Goal: Information Seeking & Learning: Check status

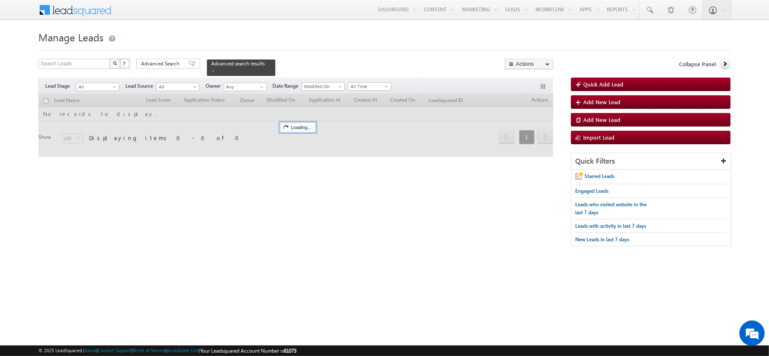
click at [174, 70] on div "Search Leads X ? 0 results found Advanced Search Advanced Search Advanced searc…" at bounding box center [295, 67] width 515 height 17
click at [173, 65] on span "Advanced Search" at bounding box center [161, 64] width 41 height 8
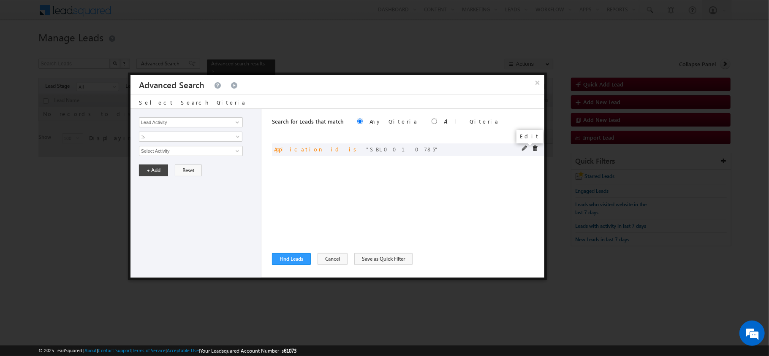
click at [524, 147] on span at bounding box center [525, 149] width 6 height 6
click at [221, 151] on input "SBL0010785" at bounding box center [191, 151] width 104 height 10
paste input "4129427"
type input "4129427"
click at [208, 122] on input "Application id" at bounding box center [191, 122] width 104 height 10
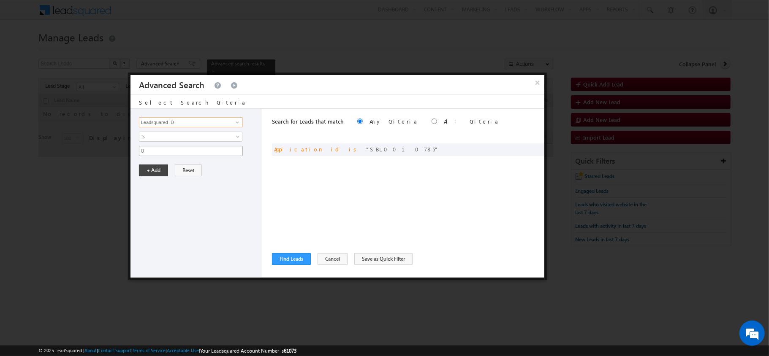
type input "Leadsquared ID"
click at [171, 156] on input "0" at bounding box center [191, 151] width 104 height 10
paste input "4129427"
type input "4129427"
click at [154, 168] on button "+ Add" at bounding box center [153, 171] width 29 height 12
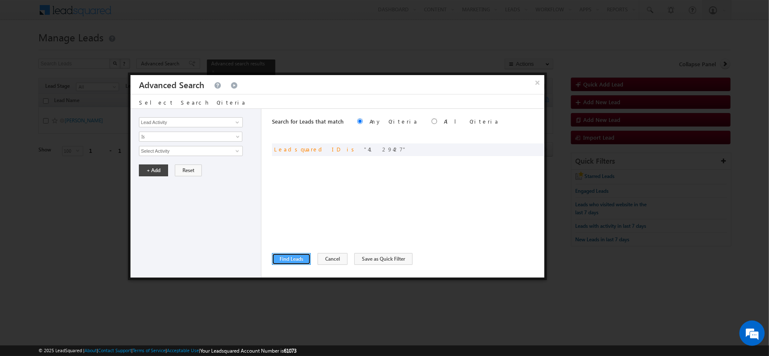
click at [296, 256] on button "Find Leads" at bounding box center [291, 259] width 39 height 12
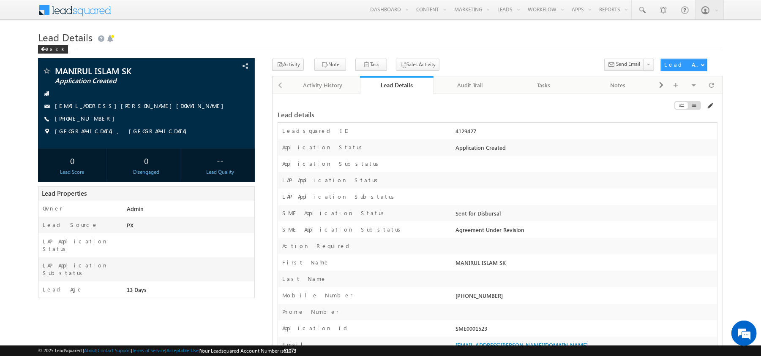
click at [712, 106] on span at bounding box center [709, 106] width 7 height 7
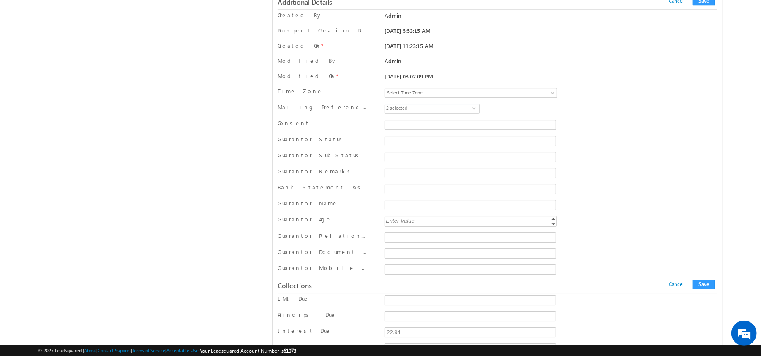
scroll to position [7611, 0]
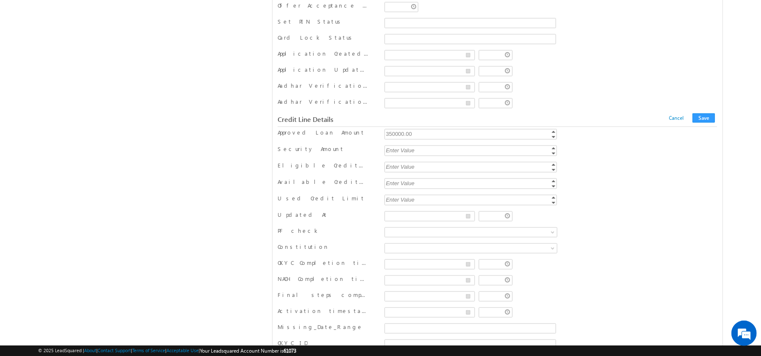
click at [400, 139] on div "350000.00" at bounding box center [471, 134] width 174 height 10
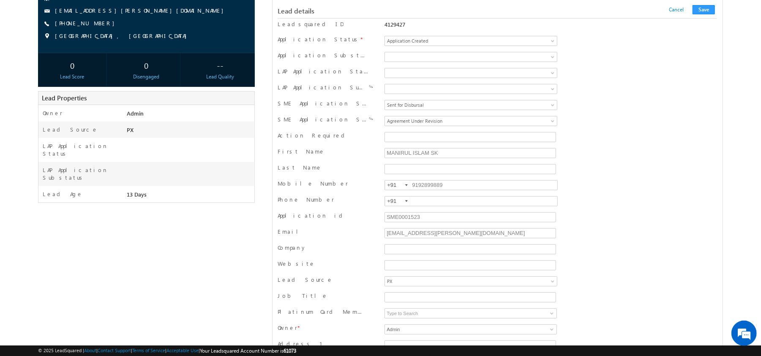
scroll to position [96, 0]
type input "50000"
click at [421, 222] on input "SME0001523" at bounding box center [469, 217] width 171 height 10
click at [399, 21] on div "4129427" at bounding box center [470, 23] width 172 height 7
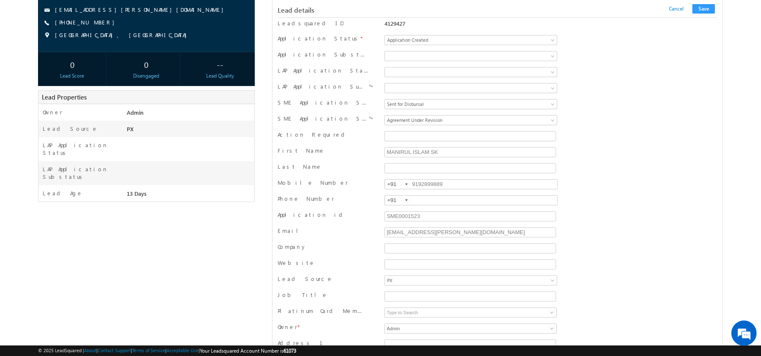
copy div "4129427"
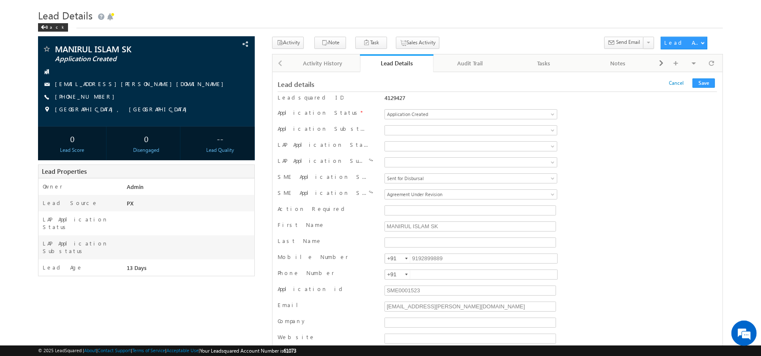
scroll to position [19, 0]
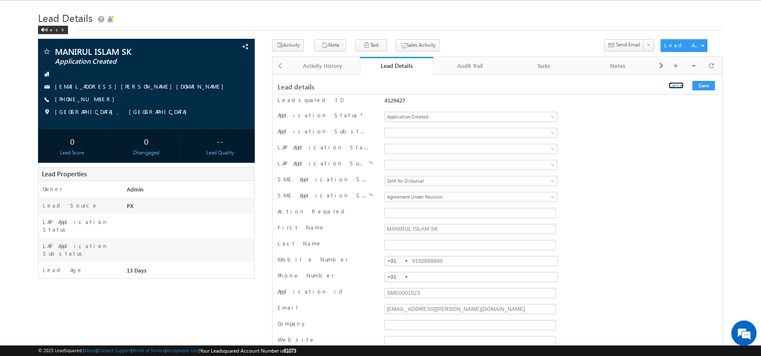
drag, startPoint x: 682, startPoint y: 87, endPoint x: 675, endPoint y: 90, distance: 8.3
click at [682, 87] on link "Cancel" at bounding box center [676, 85] width 15 height 6
